Goal: Information Seeking & Learning: Learn about a topic

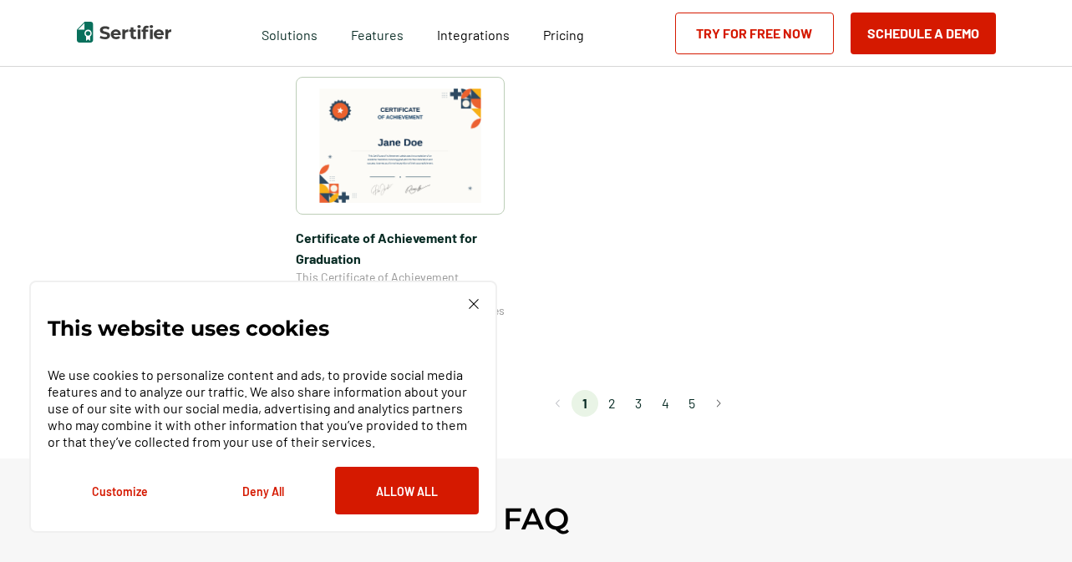
scroll to position [1501, 0]
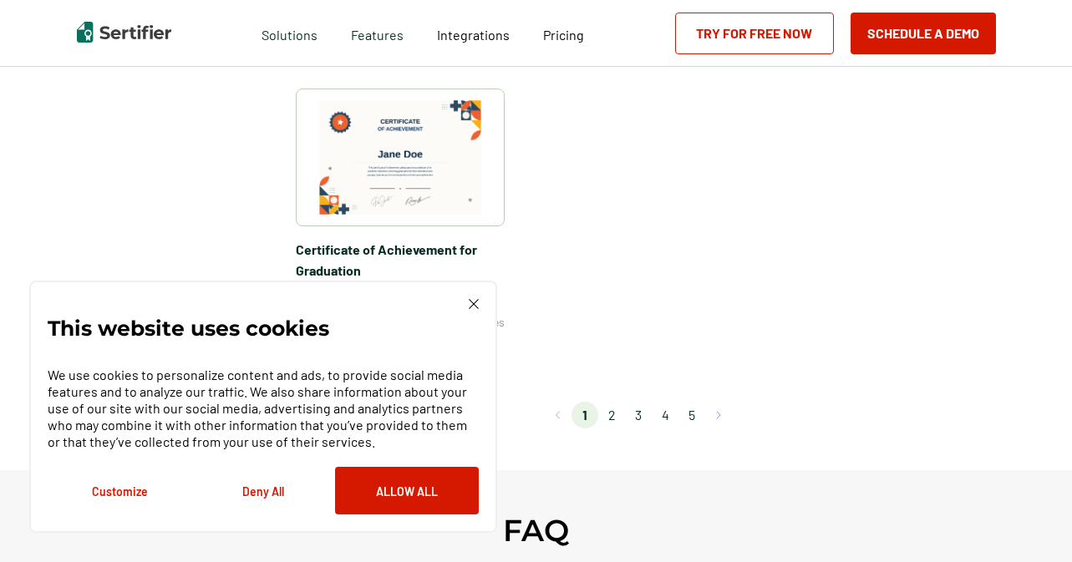
click at [720, 417] on button "Go to next page" at bounding box center [718, 415] width 27 height 27
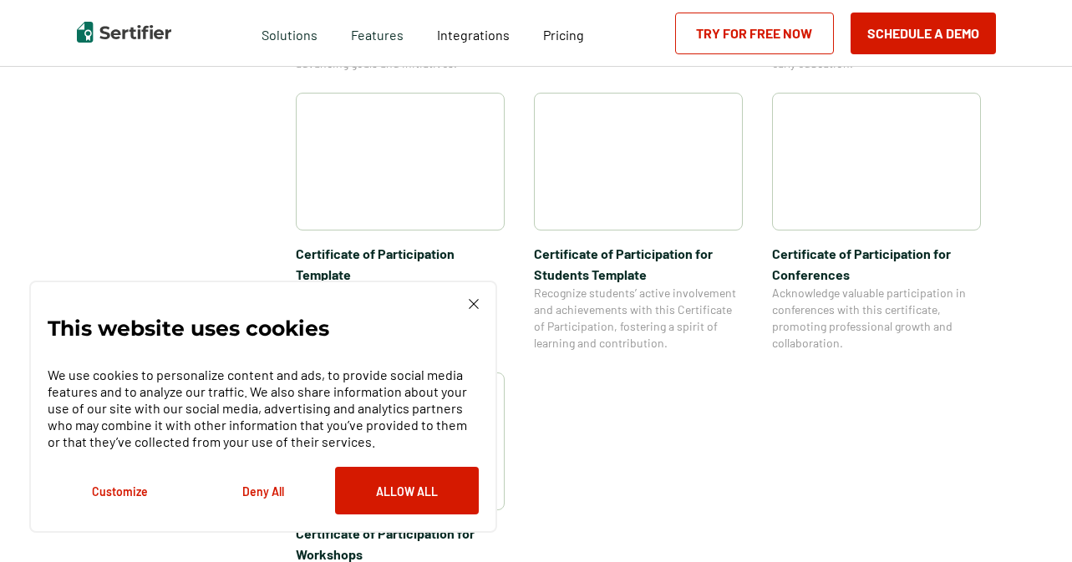
scroll to position [1379, 0]
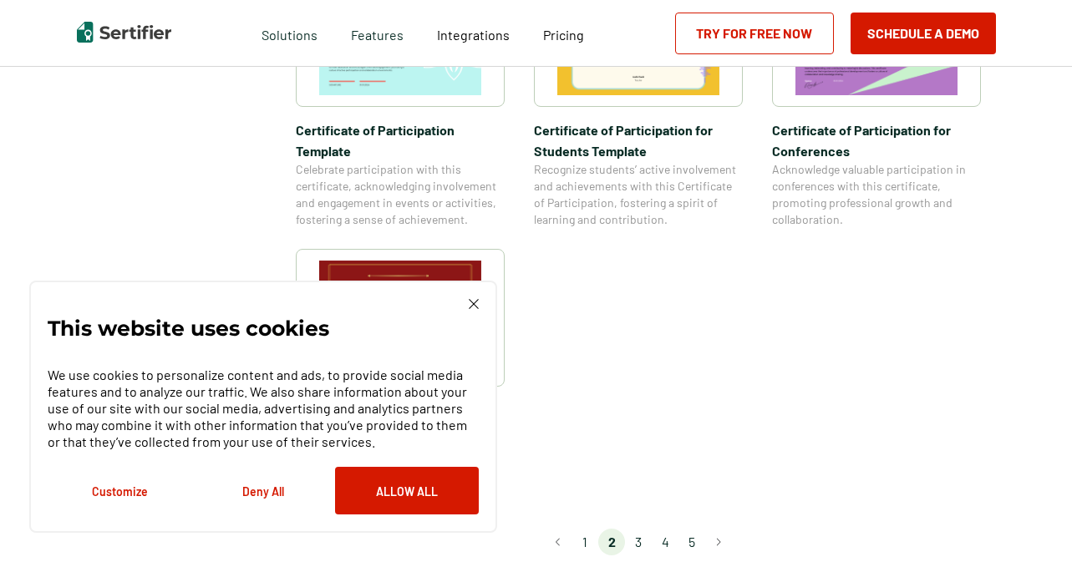
click at [470, 307] on img at bounding box center [474, 304] width 10 height 10
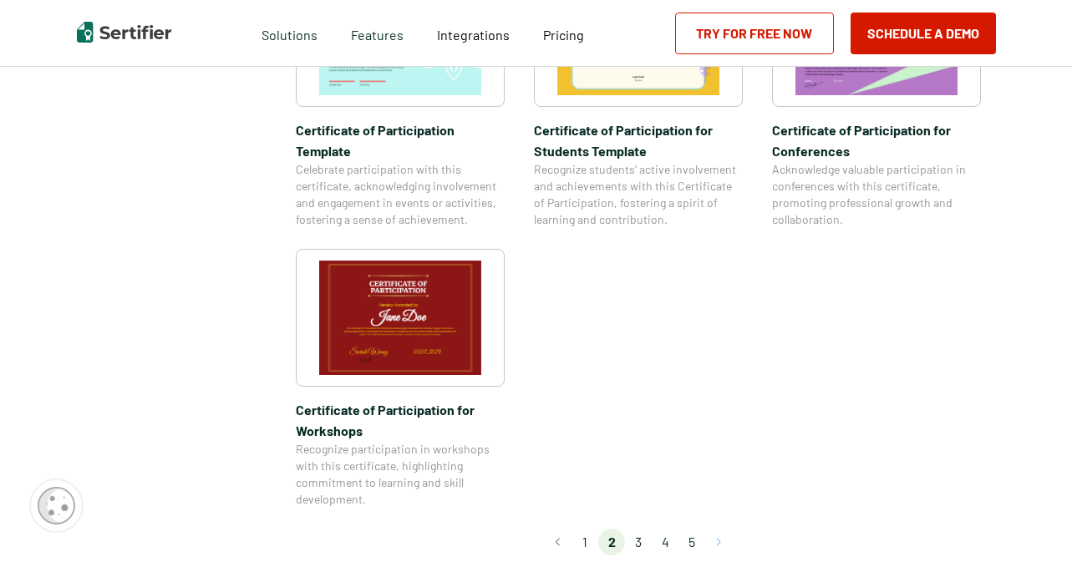
click at [720, 529] on button "Go to next page" at bounding box center [718, 542] width 27 height 27
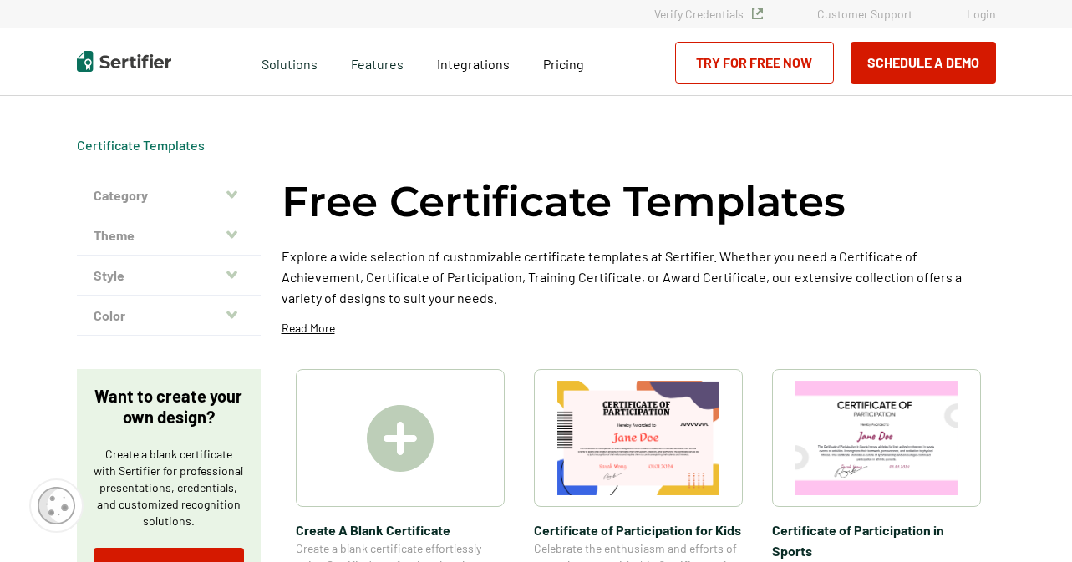
scroll to position [0, 0]
drag, startPoint x: 1071, startPoint y: 54, endPoint x: 1070, endPoint y: 77, distance: 22.6
click at [1070, 77] on div "Request A Demo Let us present you the full experience of using Sertifier as you…" at bounding box center [536, 62] width 1072 height 67
drag, startPoint x: 1071, startPoint y: 67, endPoint x: 1070, endPoint y: 87, distance: 20.1
click at [1070, 87] on div "Request A Demo Let us present you the full experience of using Sertifier as you…" at bounding box center [536, 62] width 1072 height 67
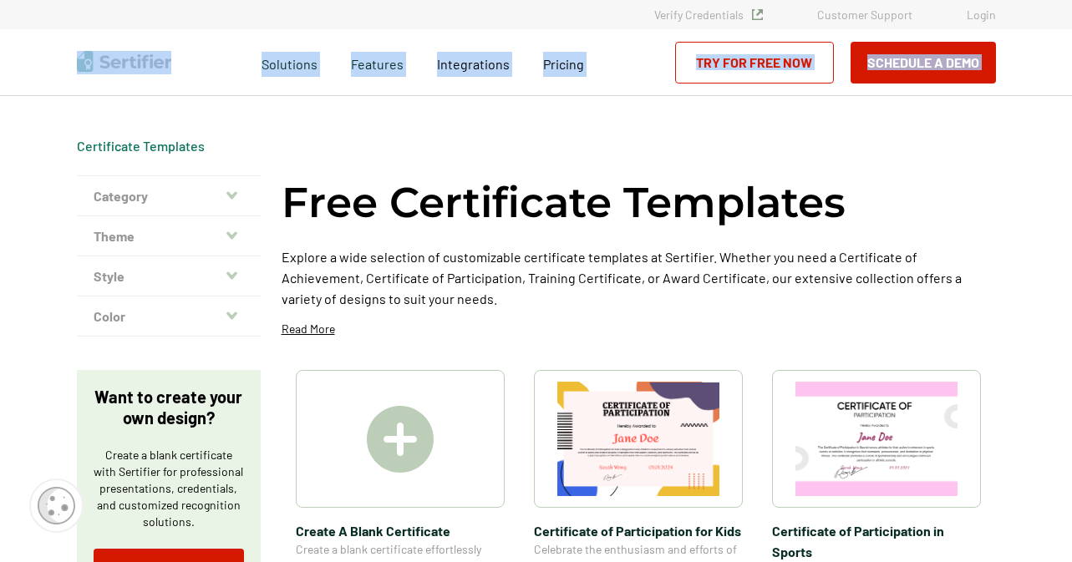
drag, startPoint x: 1071, startPoint y: 69, endPoint x: 1070, endPoint y: 101, distance: 32.6
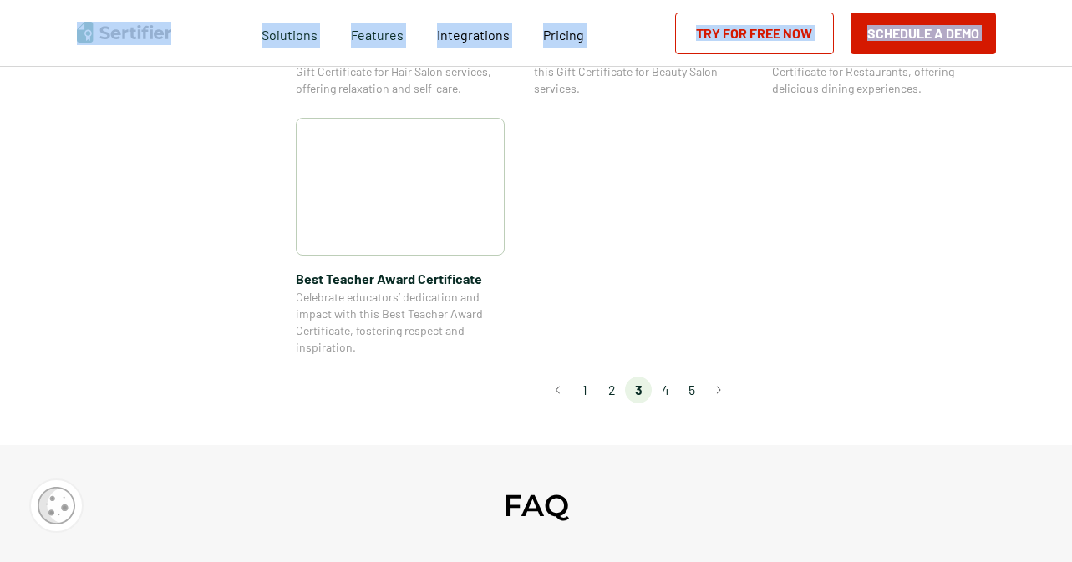
scroll to position [1391, 0]
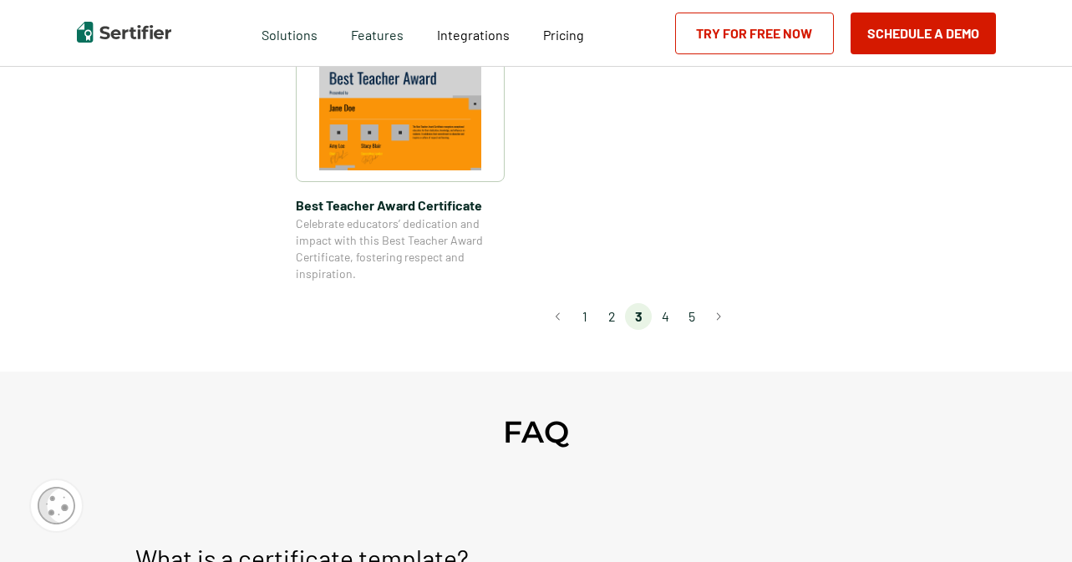
click at [674, 313] on li "4" at bounding box center [665, 316] width 27 height 27
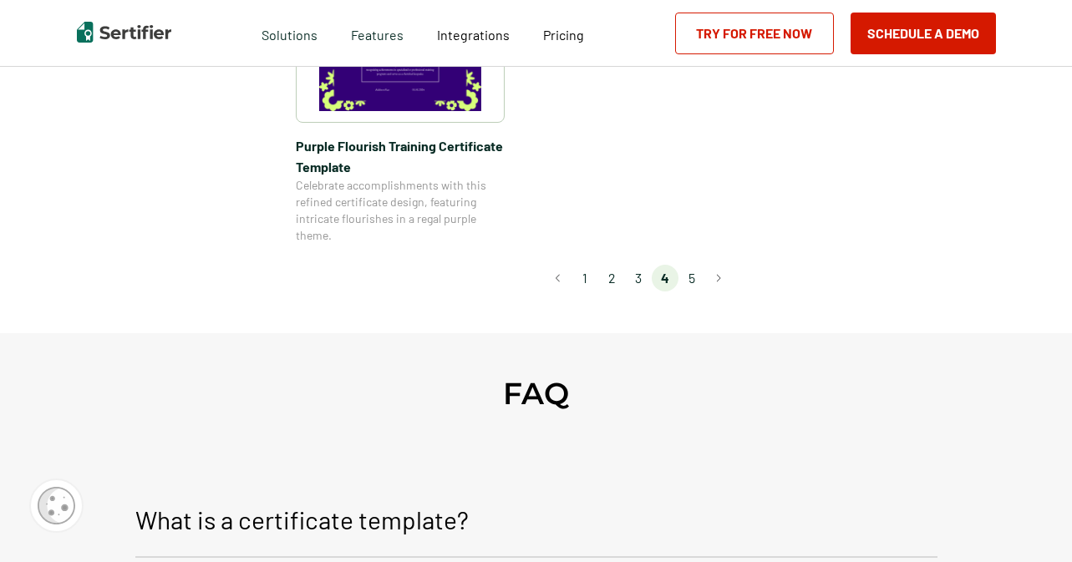
scroll to position [1518, 0]
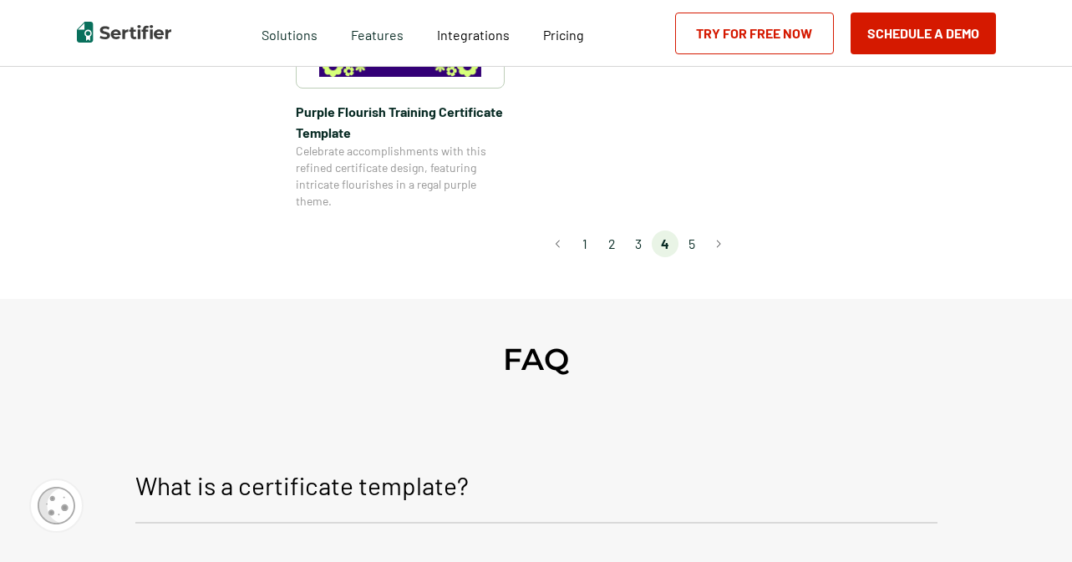
click at [691, 247] on li "5" at bounding box center [691, 244] width 27 height 27
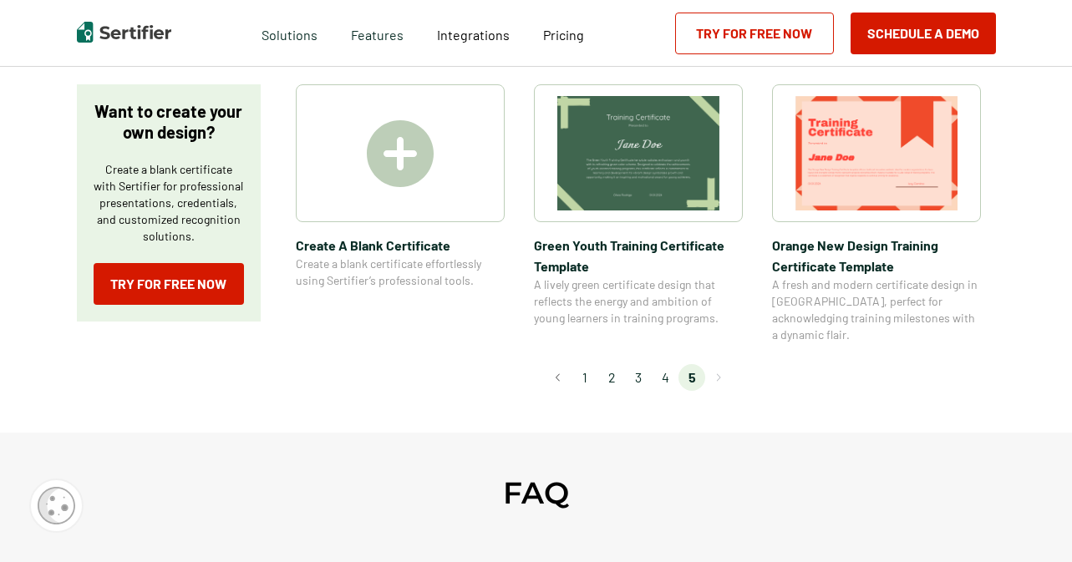
scroll to position [0, 0]
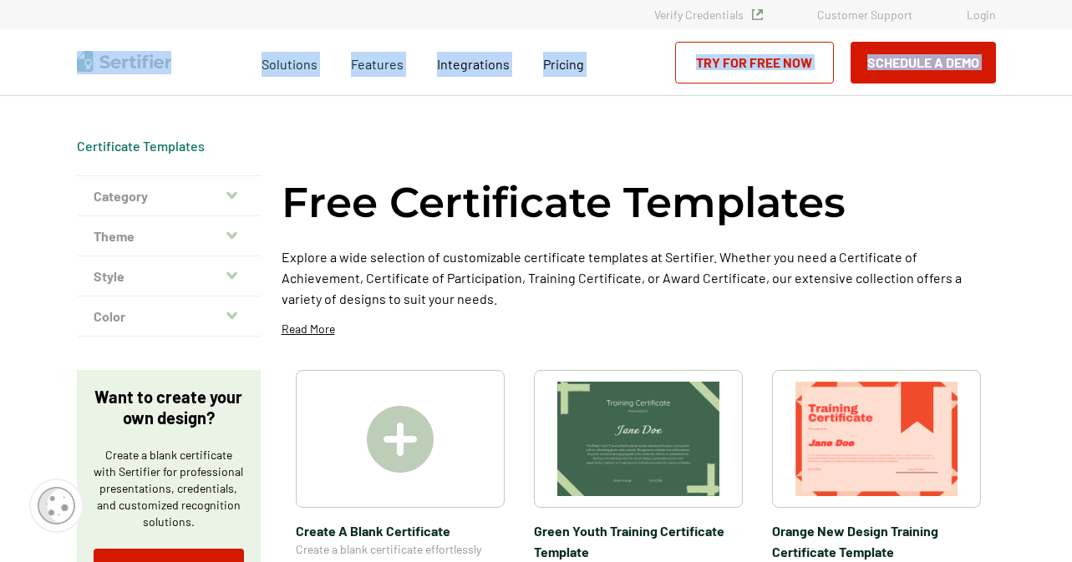
drag, startPoint x: 1071, startPoint y: 76, endPoint x: 1069, endPoint y: 102, distance: 26.0
